Goal: Task Accomplishment & Management: Complete application form

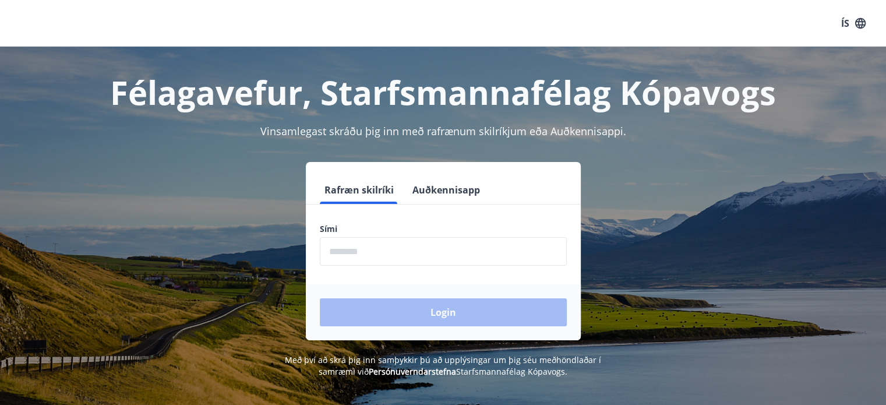
click at [427, 249] on input "phone" at bounding box center [443, 251] width 247 height 29
type input "********"
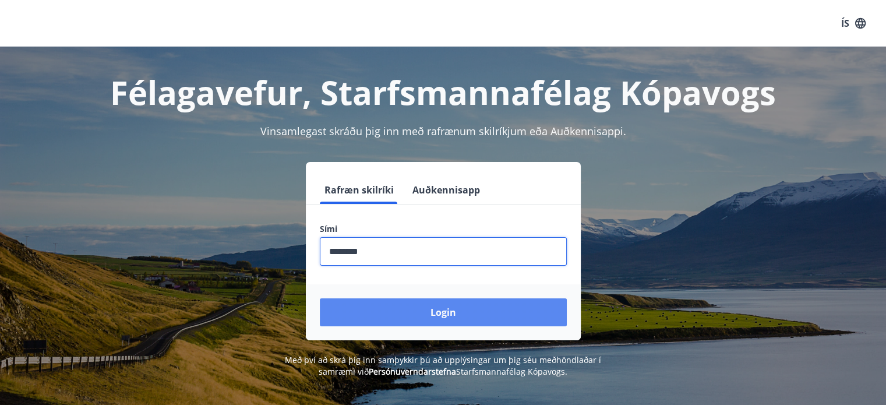
click at [432, 312] on button "Login" at bounding box center [443, 312] width 247 height 28
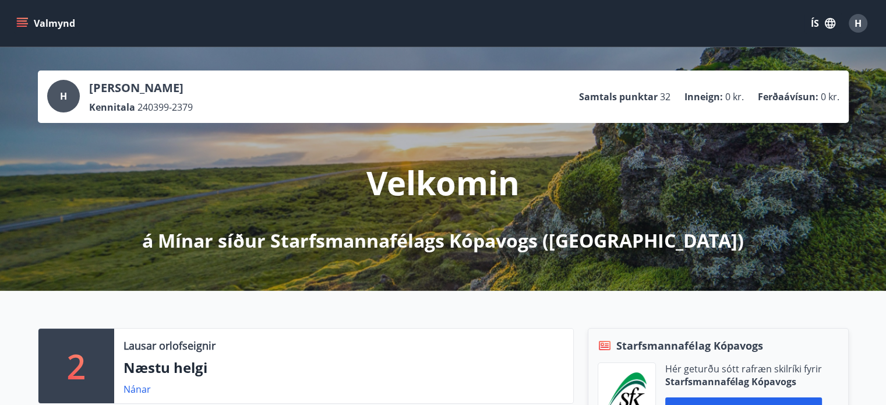
click at [15, 23] on button "Valmynd" at bounding box center [47, 23] width 66 height 21
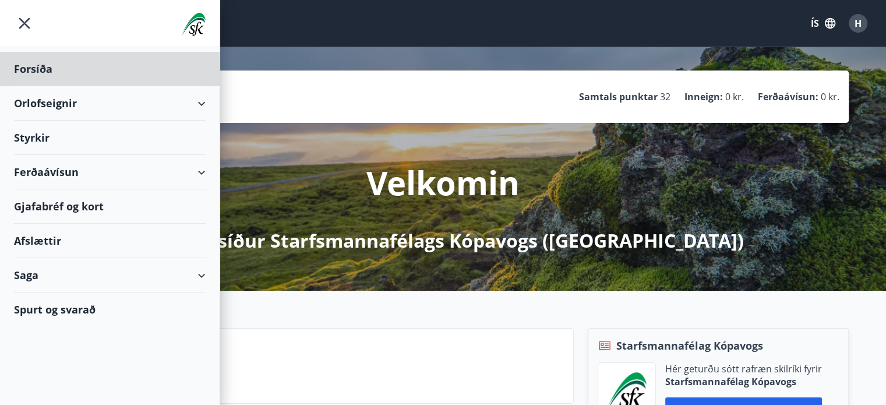
click at [21, 138] on div "Styrkir" at bounding box center [110, 138] width 192 height 34
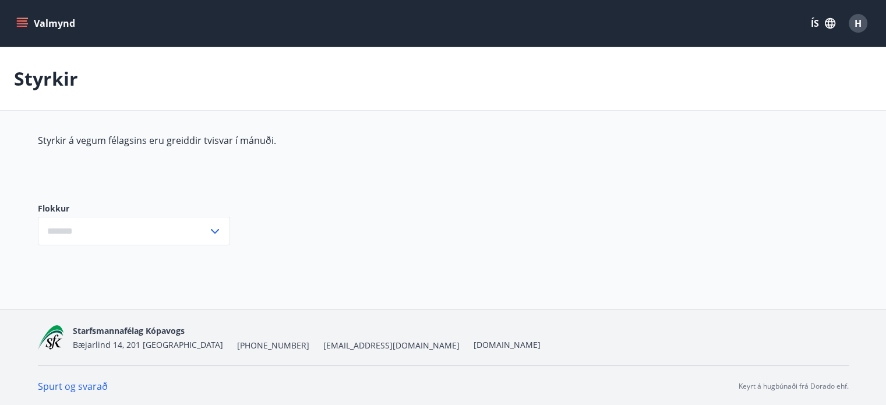
type input "***"
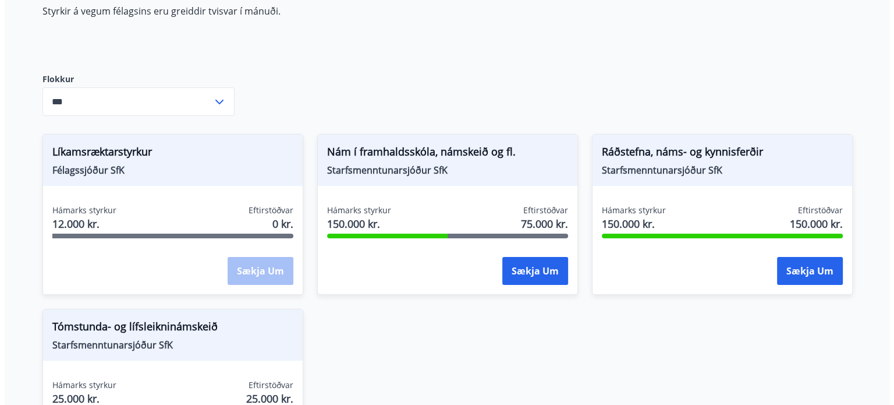
scroll to position [117, 0]
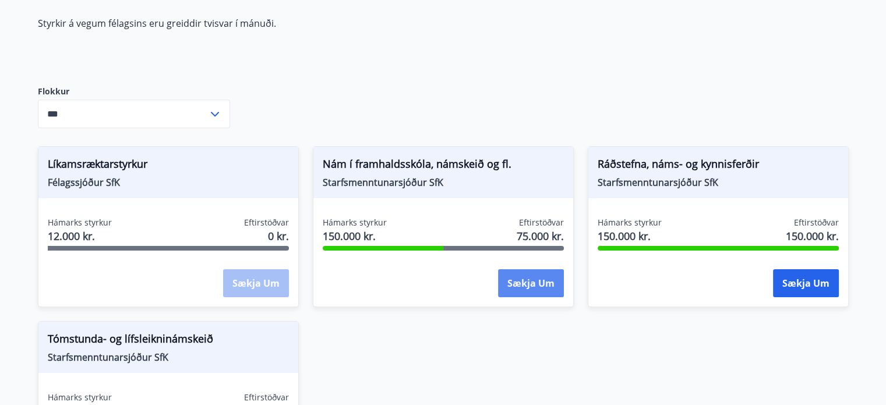
click at [533, 274] on button "Sækja um" at bounding box center [531, 283] width 66 height 28
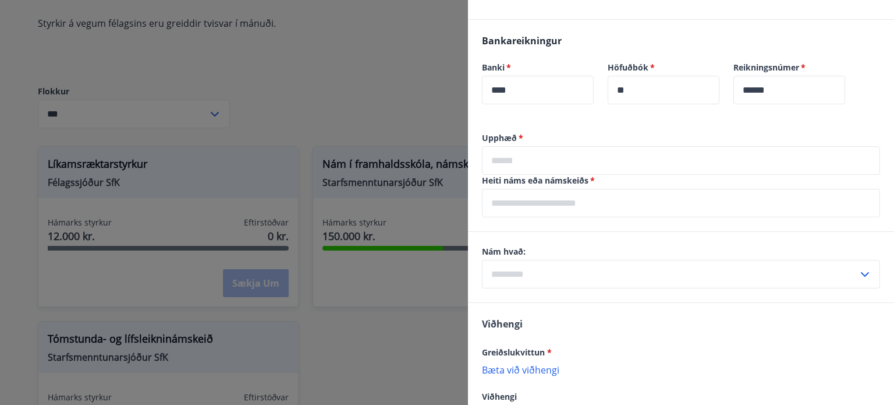
scroll to position [599, 0]
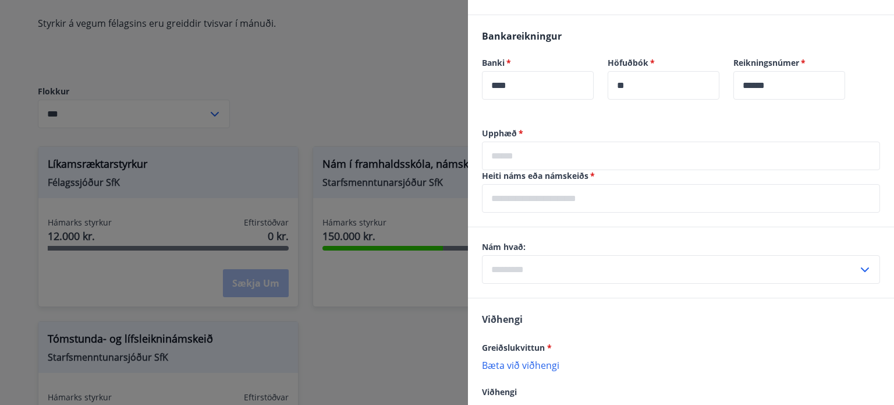
click at [671, 158] on input "text" at bounding box center [681, 156] width 398 height 29
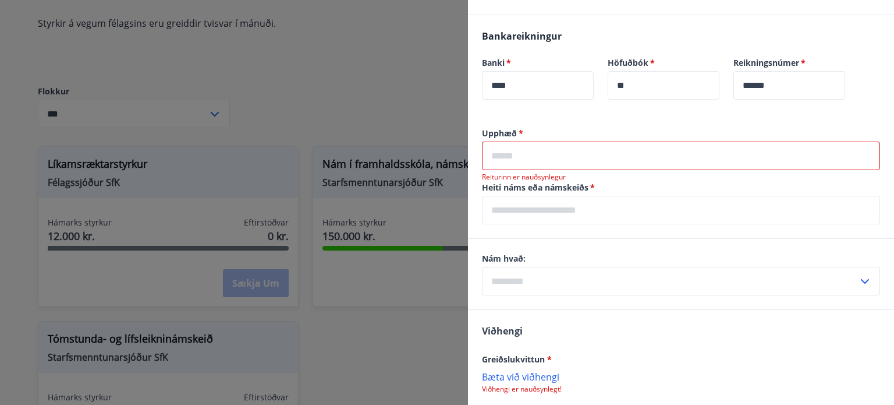
scroll to position [703, 0]
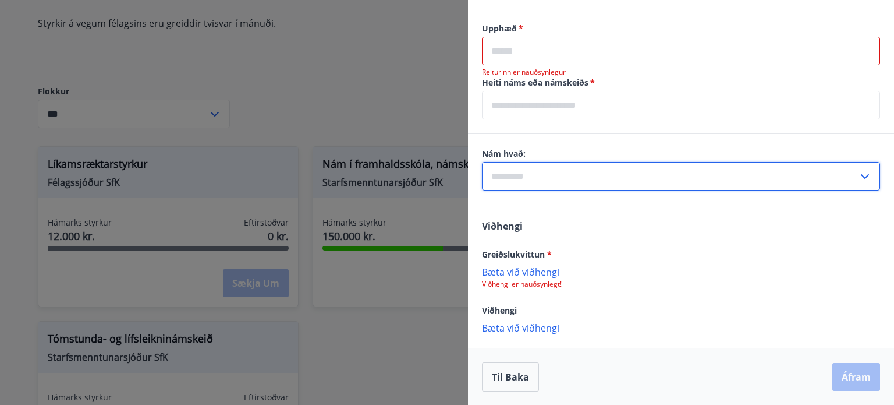
click at [631, 183] on input "text" at bounding box center [670, 176] width 376 height 29
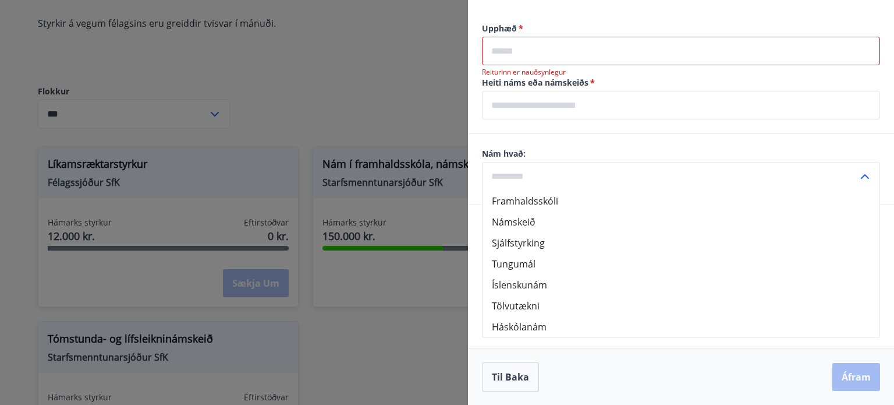
click at [535, 323] on li "Háskólanám" at bounding box center [681, 326] width 397 height 21
type input "**********"
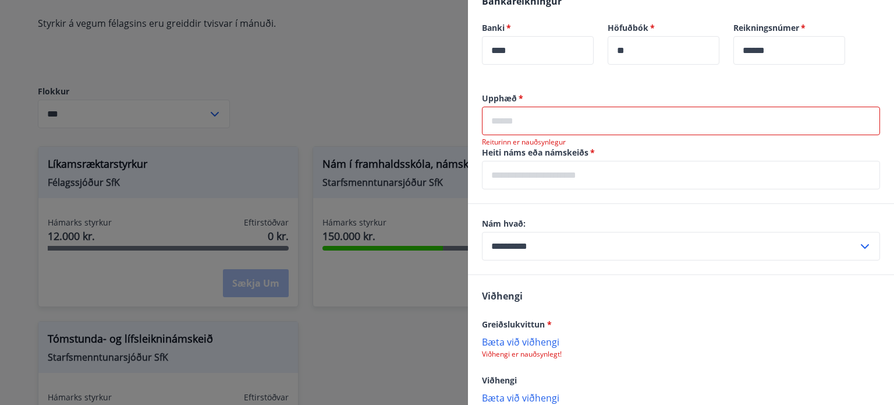
scroll to position [631, 0]
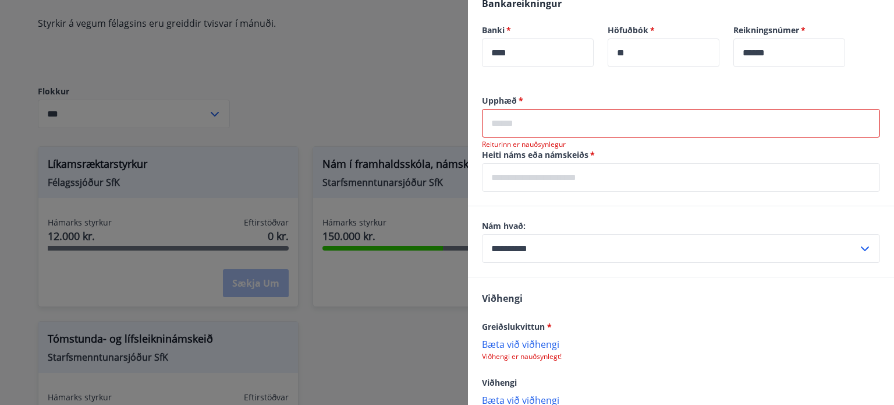
click at [568, 116] on input "text" at bounding box center [681, 123] width 398 height 29
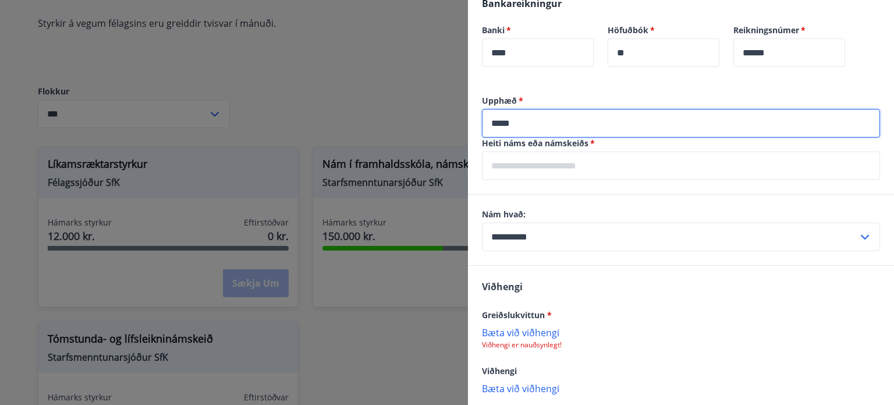
type input "*****"
click at [575, 160] on input "text" at bounding box center [681, 165] width 398 height 29
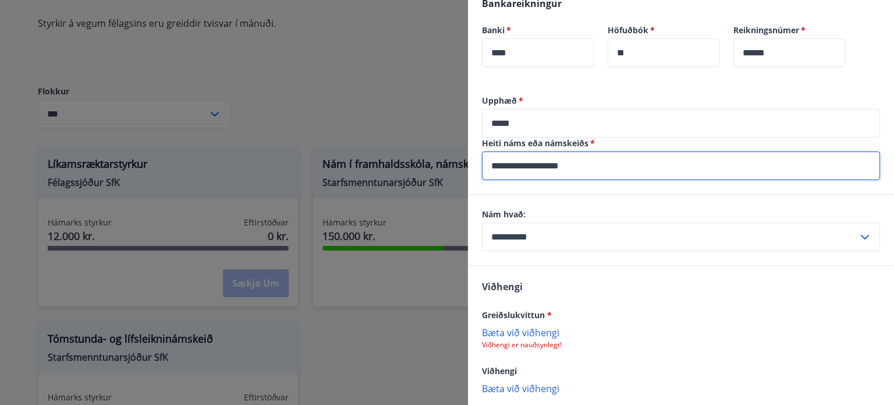
scroll to position [692, 0]
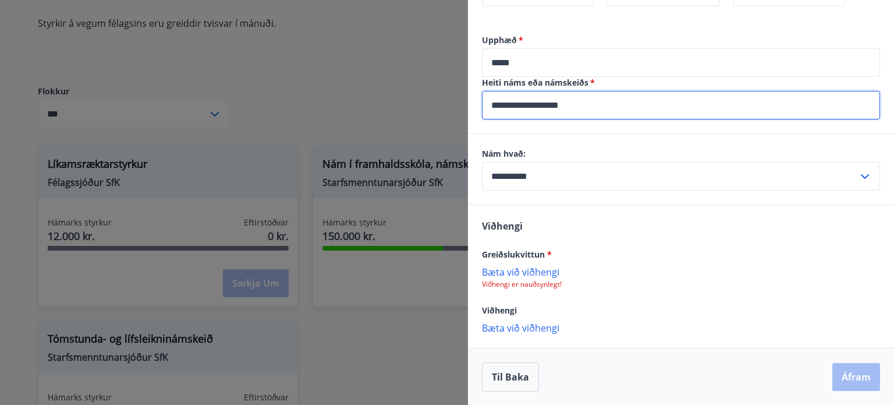
type input "**********"
click at [535, 269] on p "Bæta við viðhengi" at bounding box center [681, 272] width 398 height 12
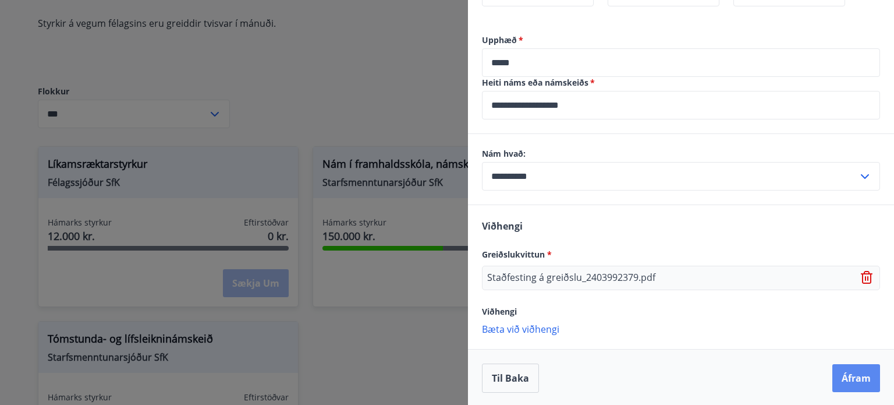
click at [840, 377] on button "Áfram" at bounding box center [857, 378] width 48 height 28
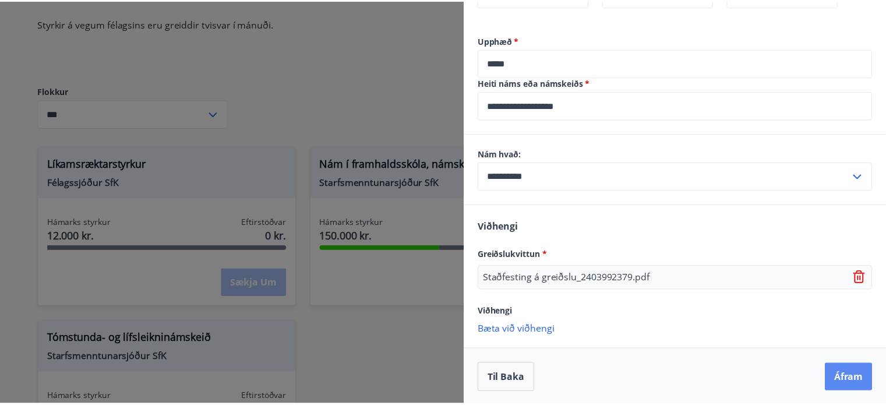
scroll to position [0, 0]
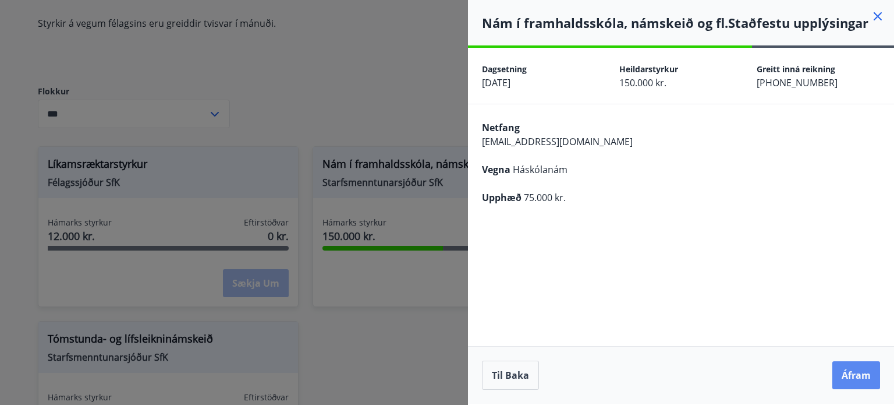
click at [844, 380] on button "Áfram" at bounding box center [857, 375] width 48 height 28
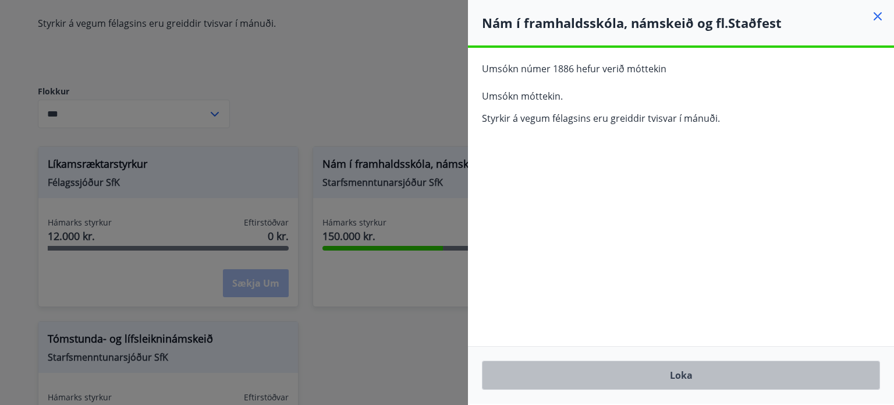
click at [676, 380] on button "Loka" at bounding box center [681, 374] width 398 height 29
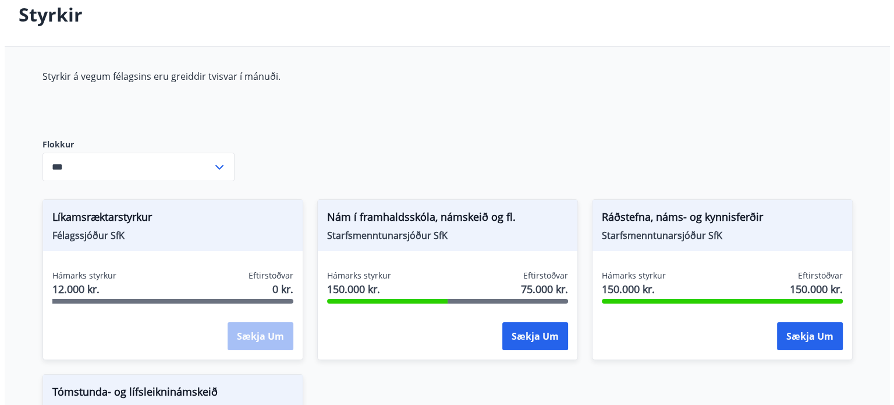
scroll to position [70, 0]
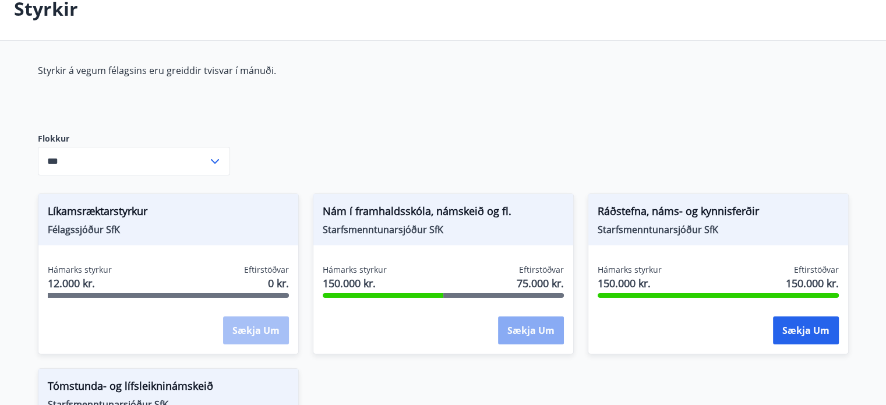
click at [521, 337] on button "Sækja um" at bounding box center [531, 330] width 66 height 28
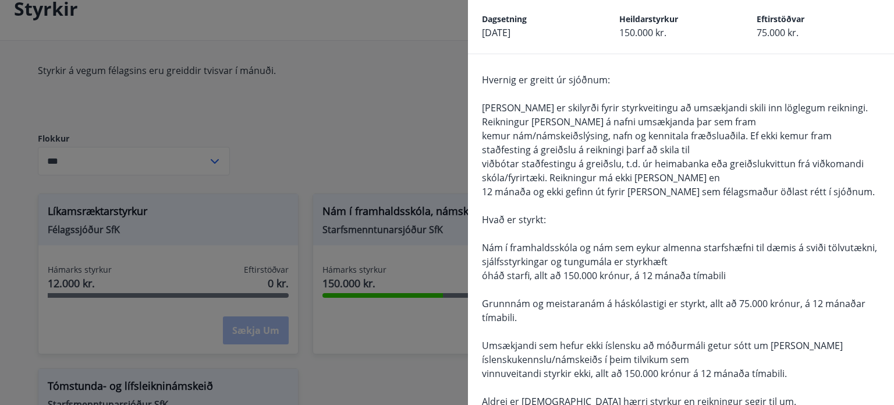
scroll to position [0, 0]
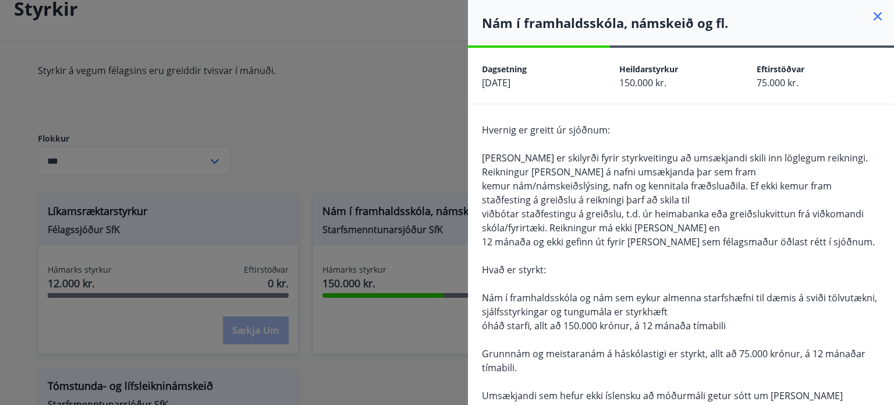
click at [861, 16] on h4 "Nám í framhaldsskóla, námskeið og fl." at bounding box center [688, 22] width 412 height 17
click at [871, 10] on icon at bounding box center [878, 16] width 14 height 14
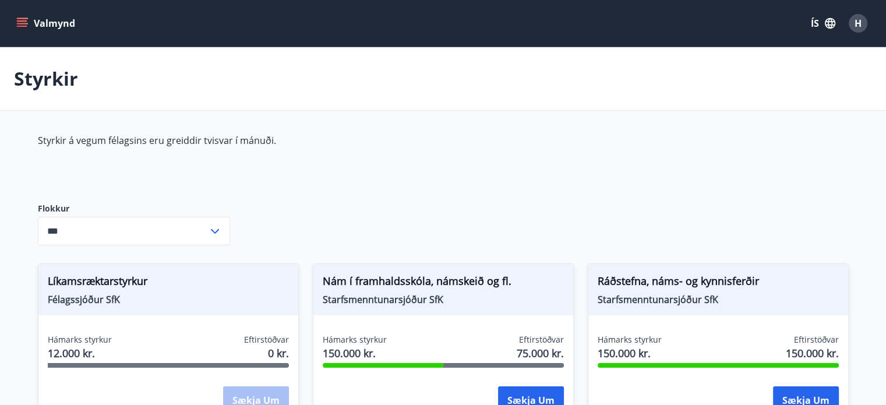
click at [44, 25] on button "Valmynd" at bounding box center [47, 23] width 66 height 21
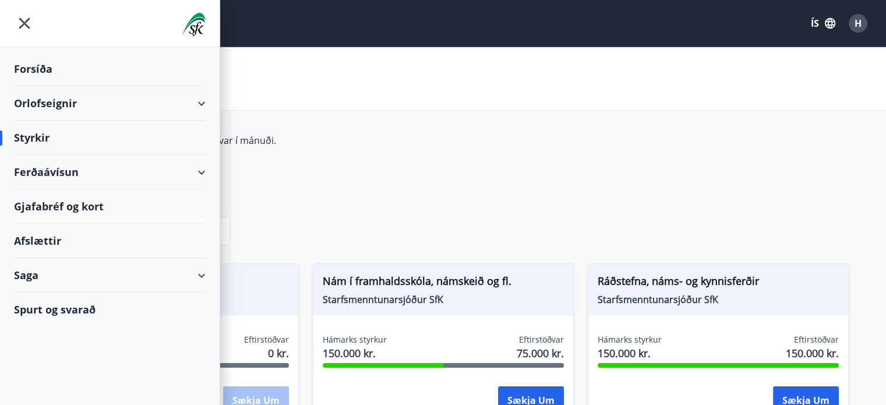
click at [56, 102] on div "Orlofseignir" at bounding box center [110, 103] width 192 height 34
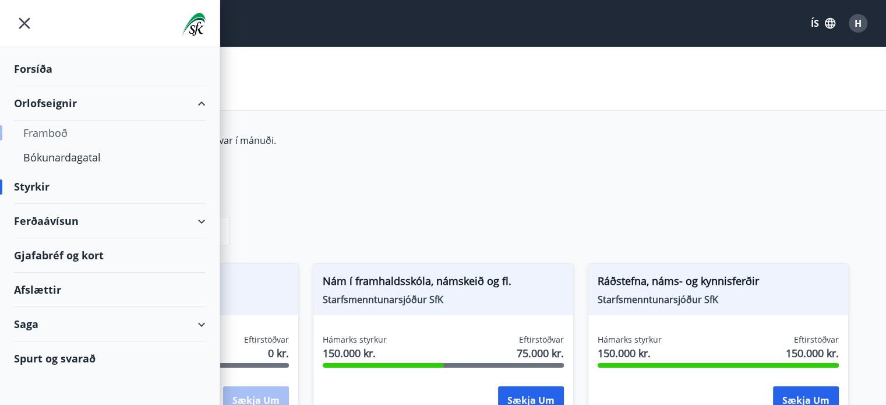
click at [56, 128] on div "Framboð" at bounding box center [109, 133] width 173 height 24
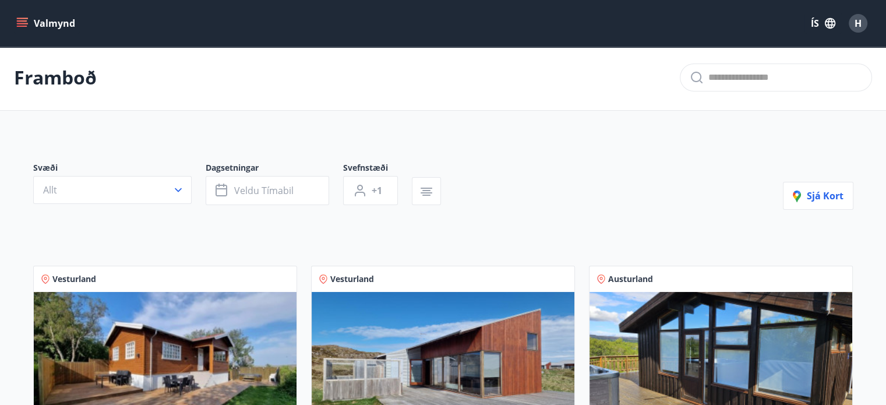
scroll to position [1, 0]
